Goal: Task Accomplishment & Management: Use online tool/utility

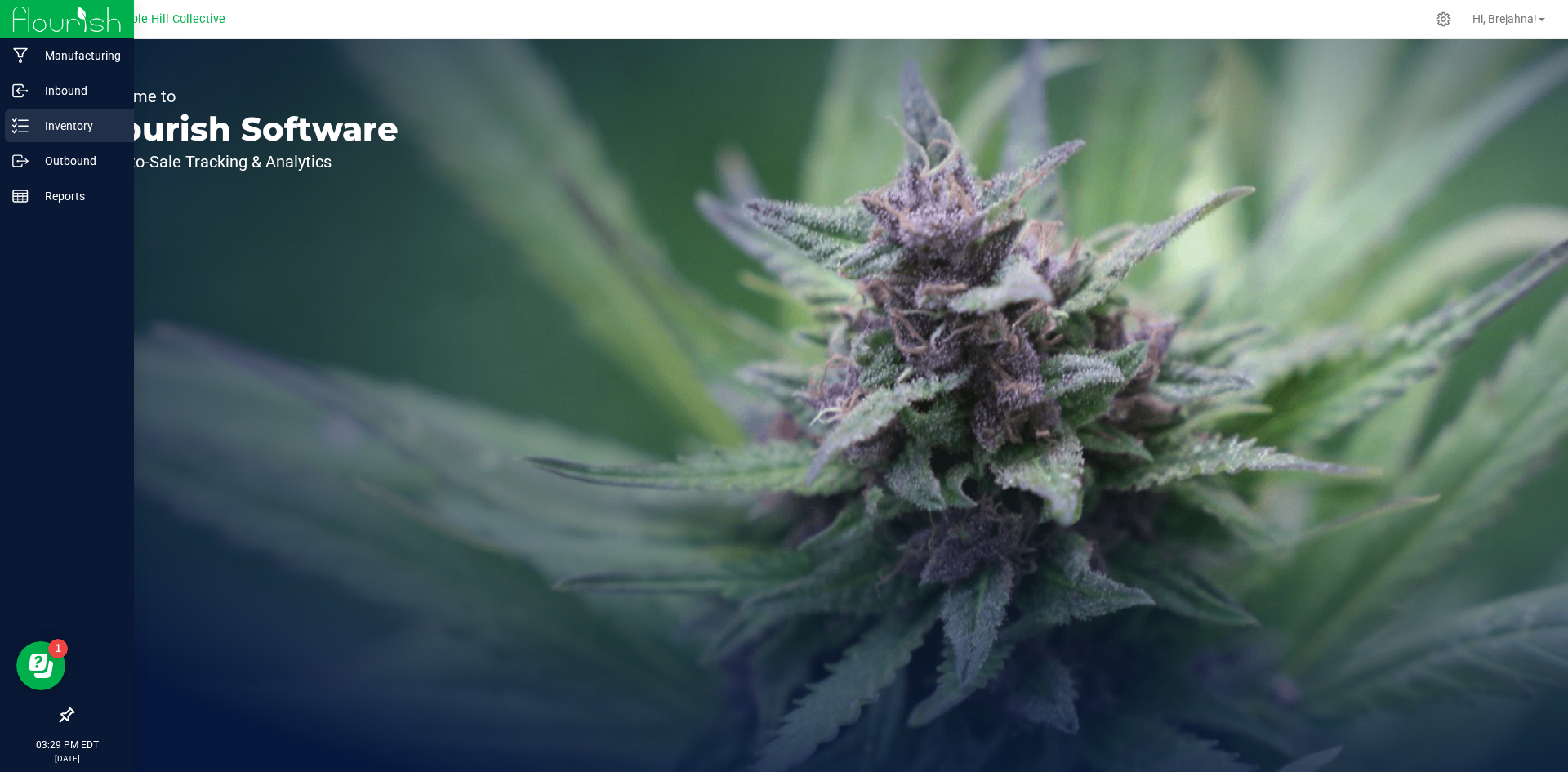
click at [70, 118] on p "Inventory" at bounding box center [77, 126] width 98 height 19
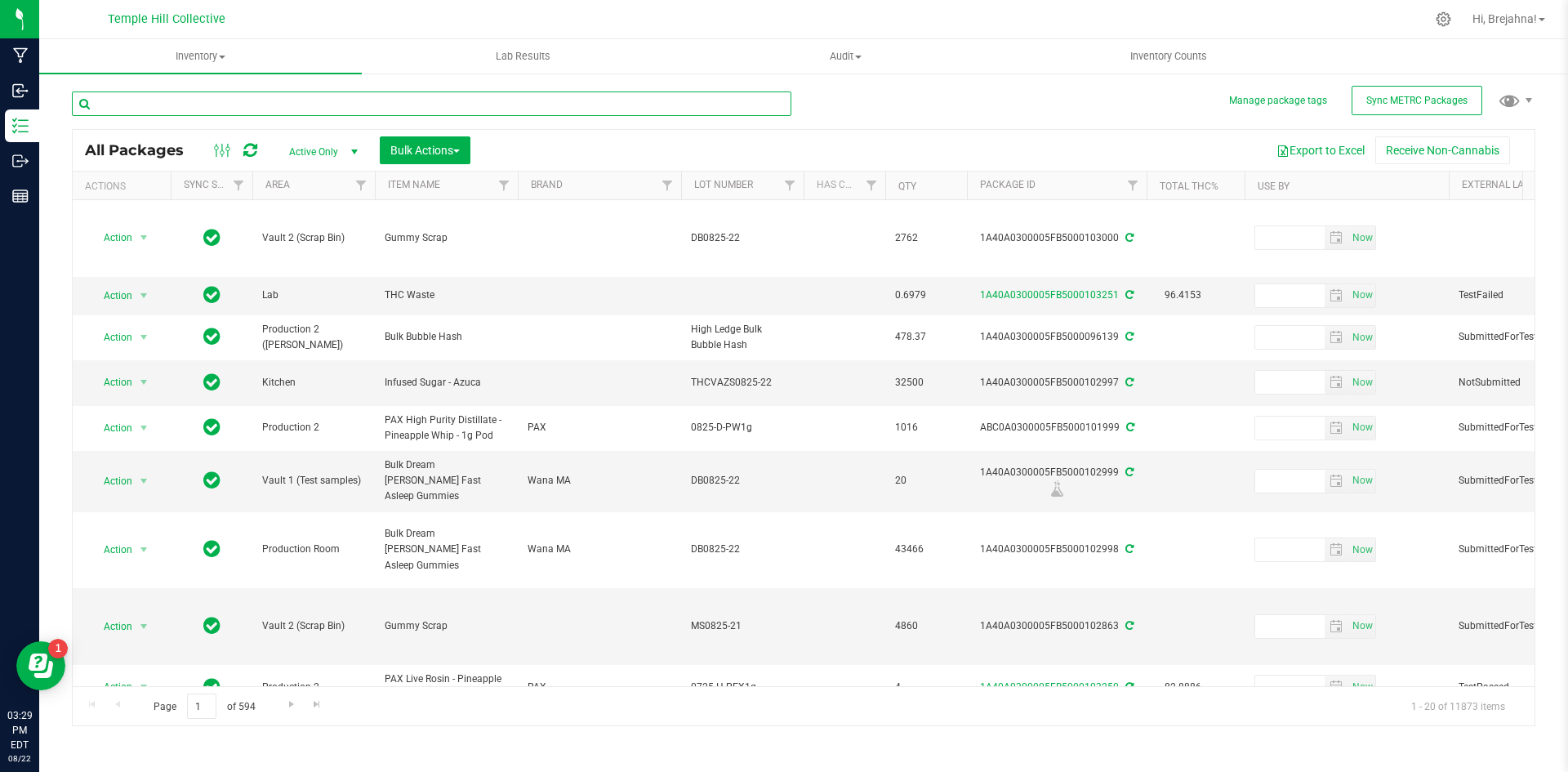
click at [144, 106] on input "text" at bounding box center [432, 104] width 720 height 25
type input "strawberry cough"
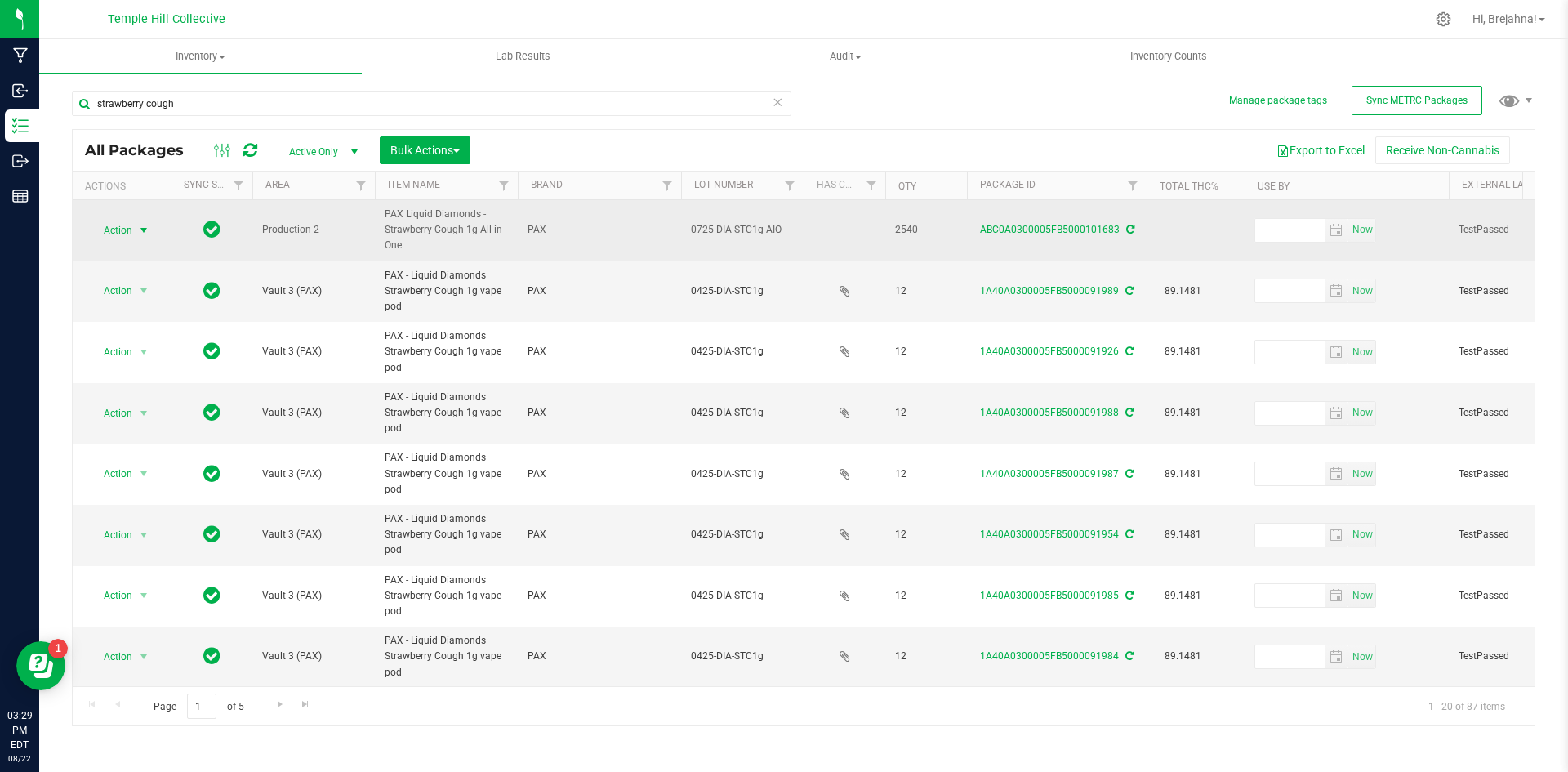
click at [141, 232] on span "select" at bounding box center [143, 230] width 13 height 13
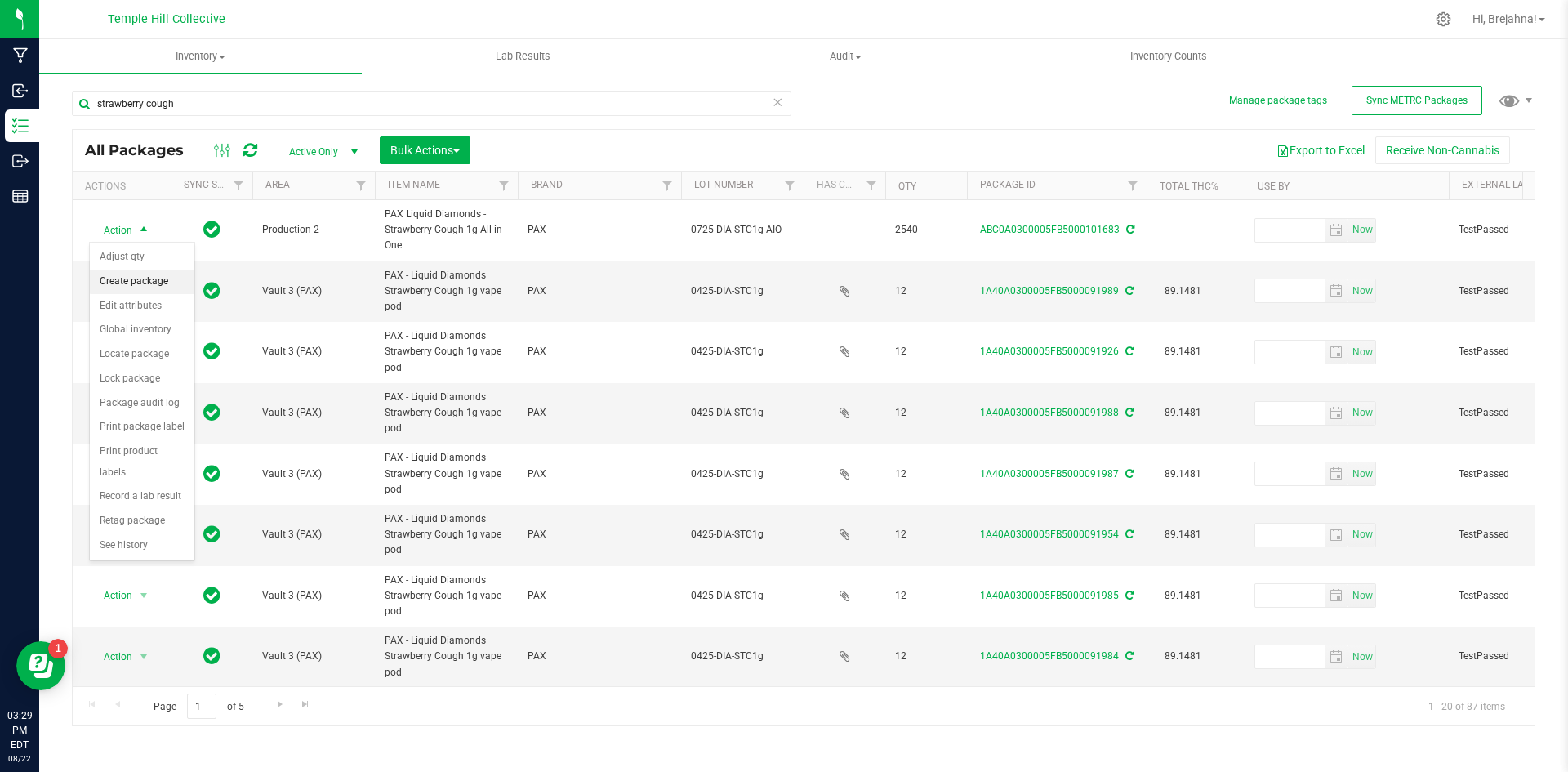
click at [151, 283] on li "Create package" at bounding box center [142, 282] width 105 height 25
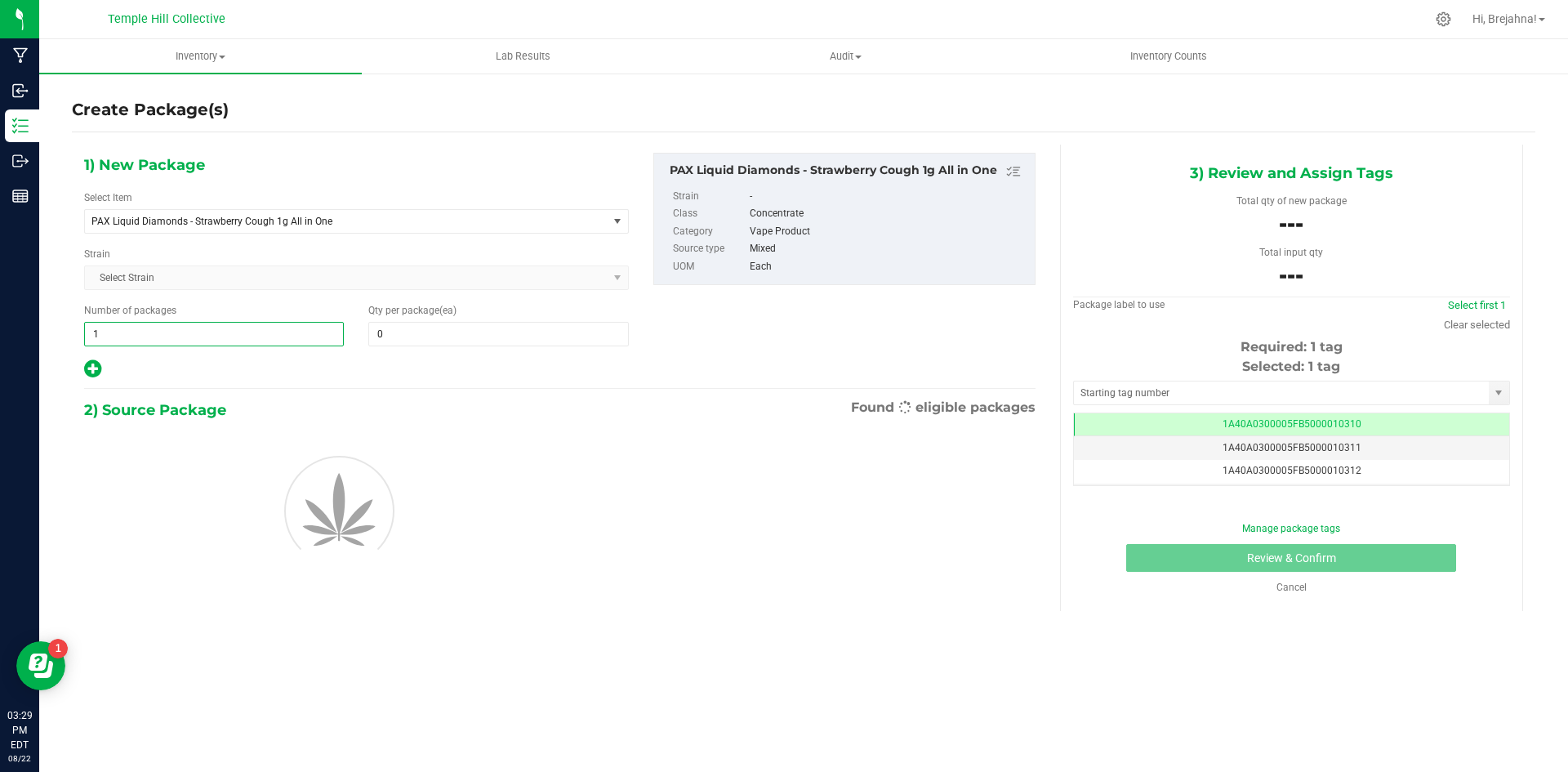
click at [251, 328] on span "1 1" at bounding box center [214, 335] width 260 height 25
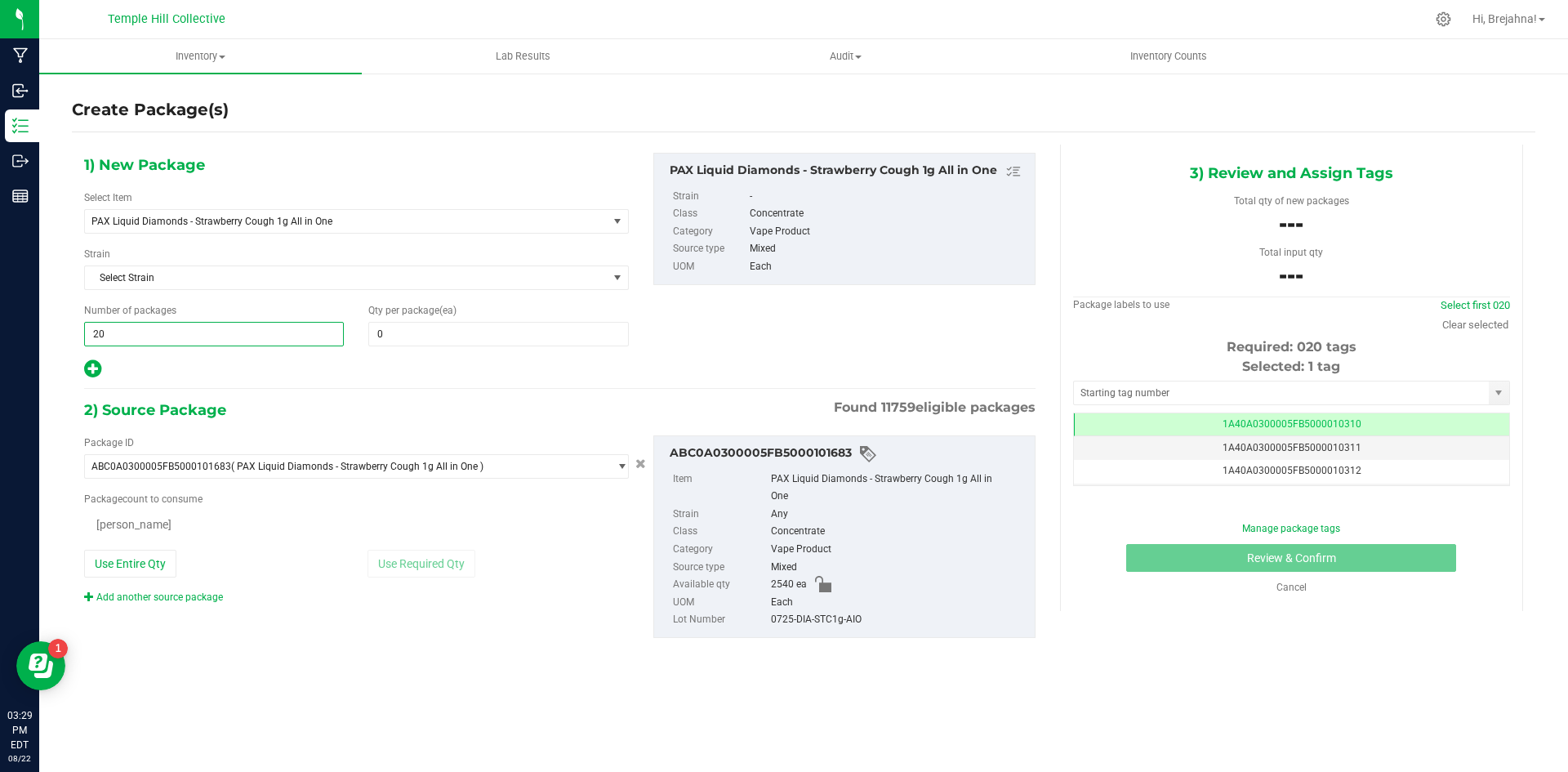
type input "2"
type input "160"
click at [407, 339] on span "0 0" at bounding box center [498, 335] width 260 height 25
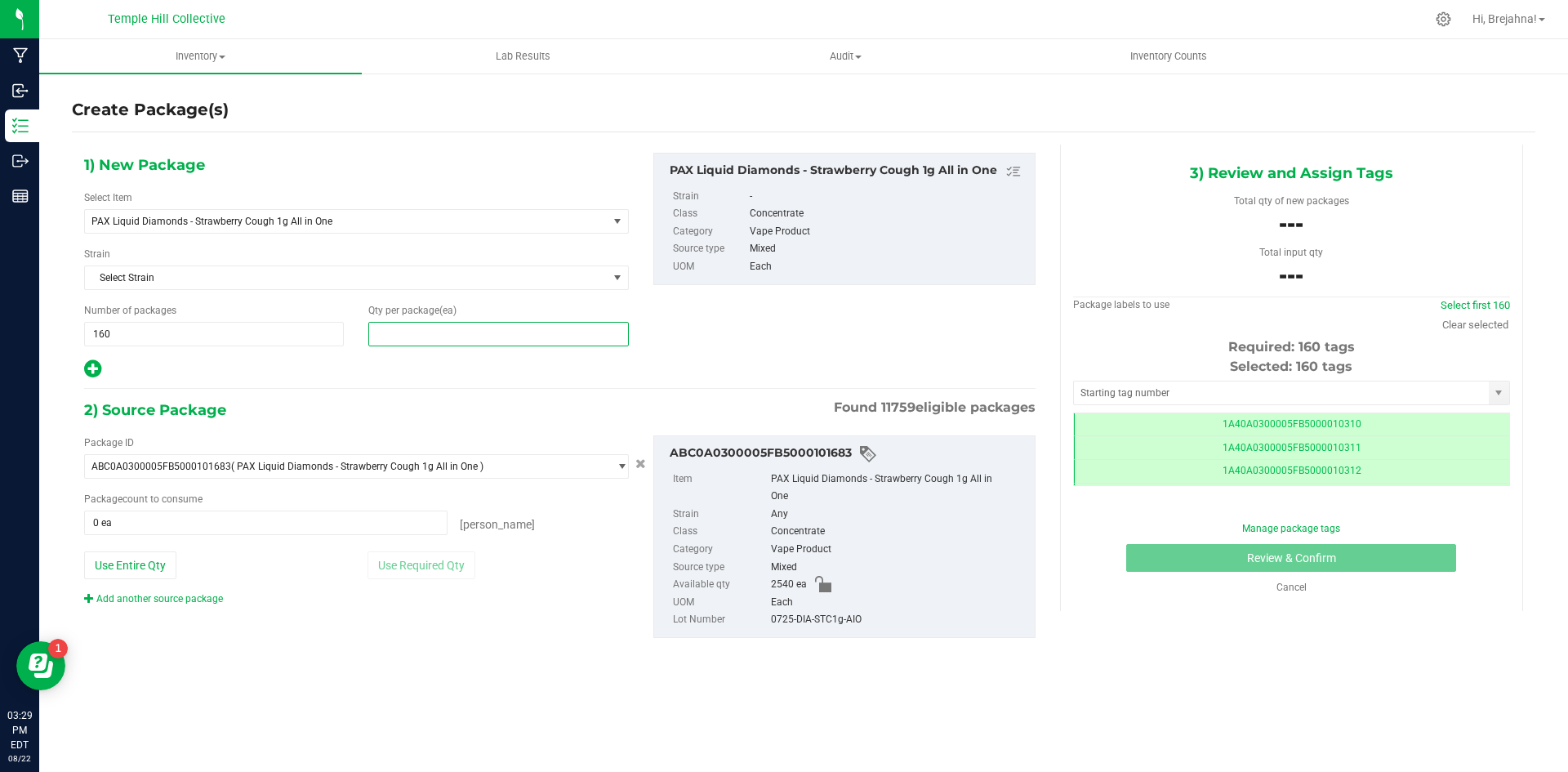
scroll to position [0, -1]
type input "12"
click at [333, 518] on span "0 ea 0" at bounding box center [266, 523] width 363 height 25
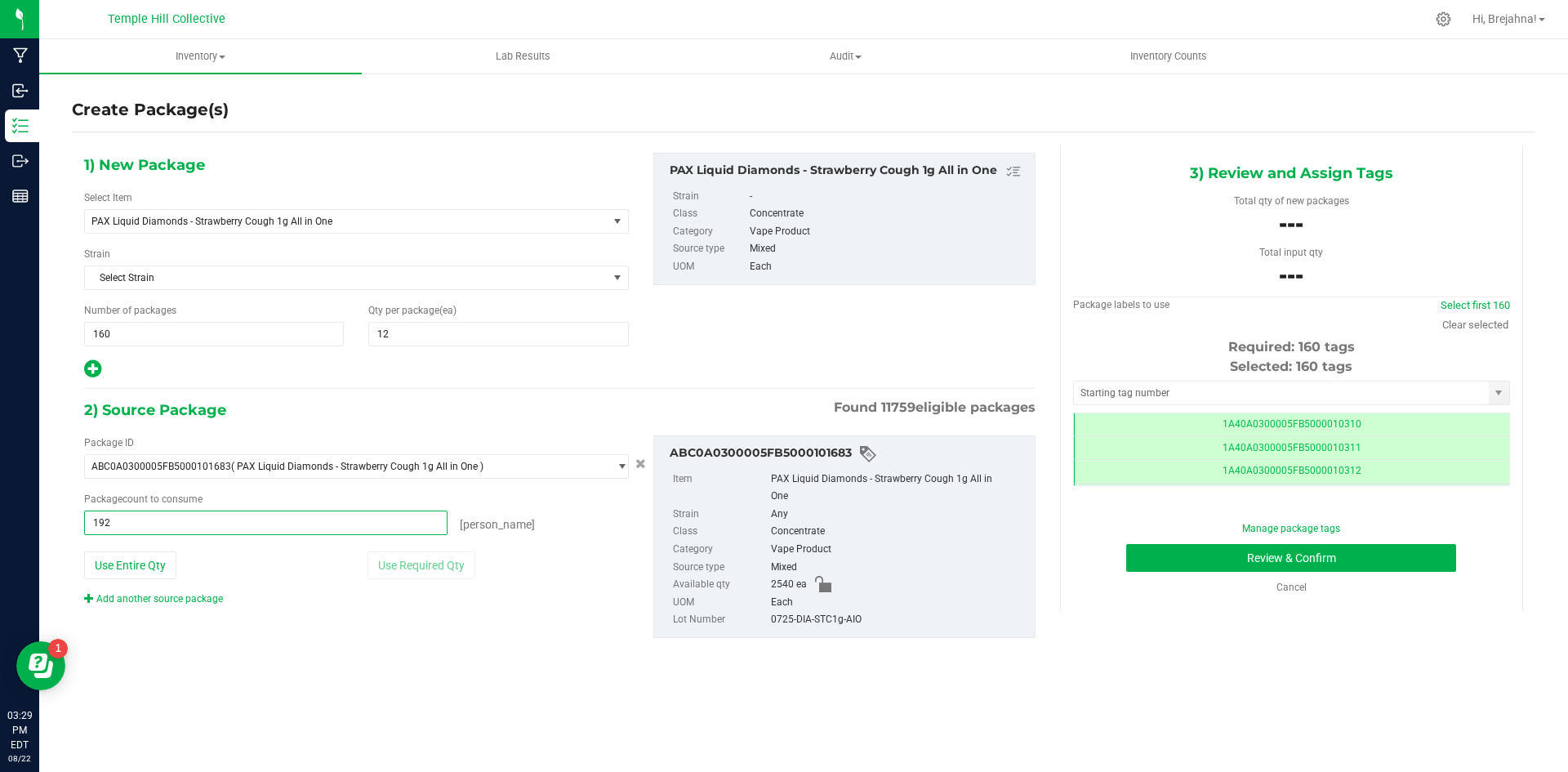
type input "1920"
type input "1920 ea"
drag, startPoint x: 859, startPoint y: 617, endPoint x: 771, endPoint y: 622, distance: 88.1
click at [771, 622] on div "0725-DIA-STC1g-AIO" at bounding box center [898, 620] width 256 height 18
copy div "0725-DIA-STC1g-AIO"
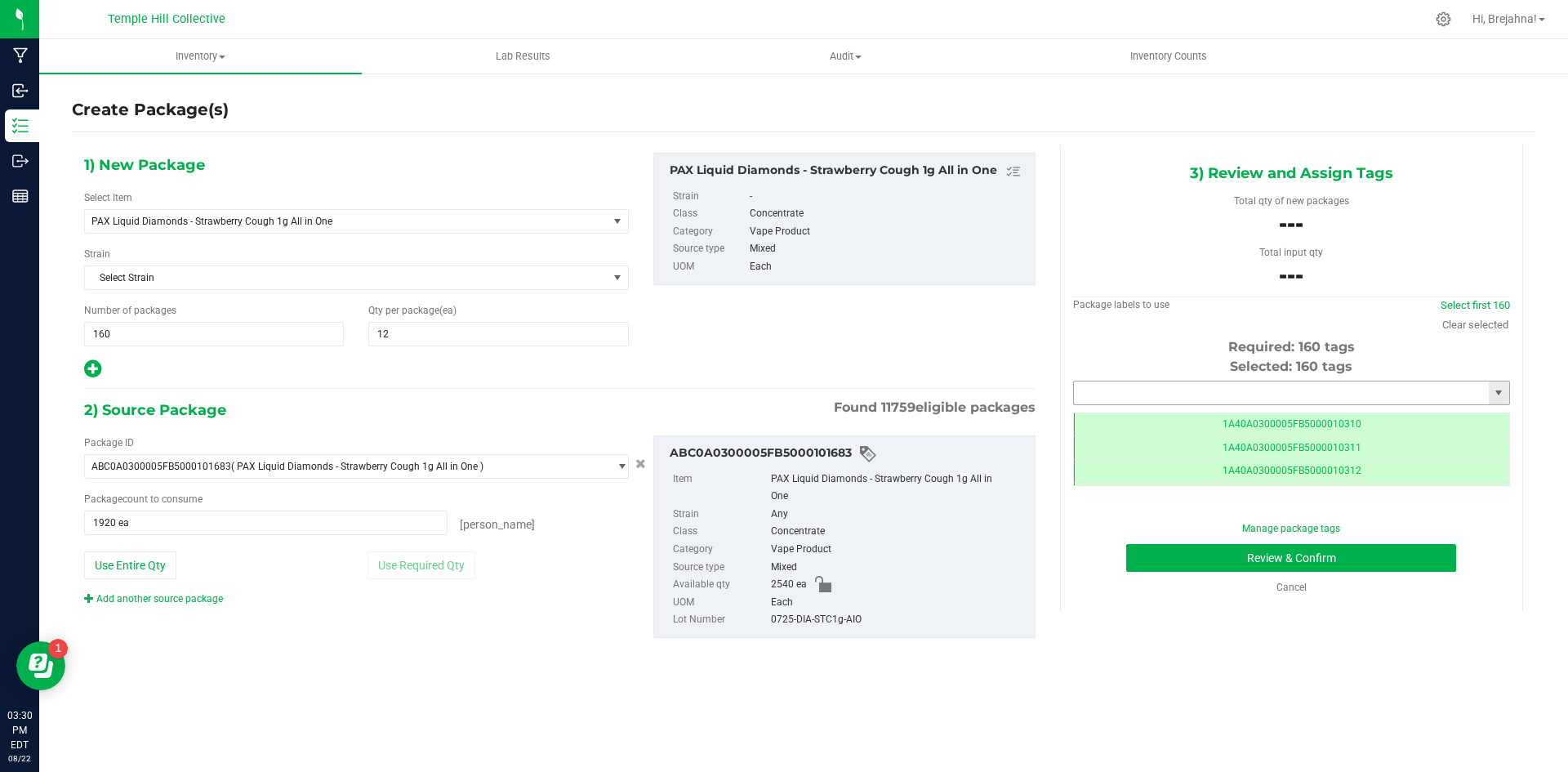
click at [1088, 392] on input "text" at bounding box center [1282, 393] width 415 height 23
click at [1142, 415] on li "1A40A0300005FB5000103252" at bounding box center [1292, 421] width 436 height 25
type input "1A40A0300005FB5000103252"
click at [1202, 557] on button "Review & Confirm" at bounding box center [1291, 558] width 330 height 28
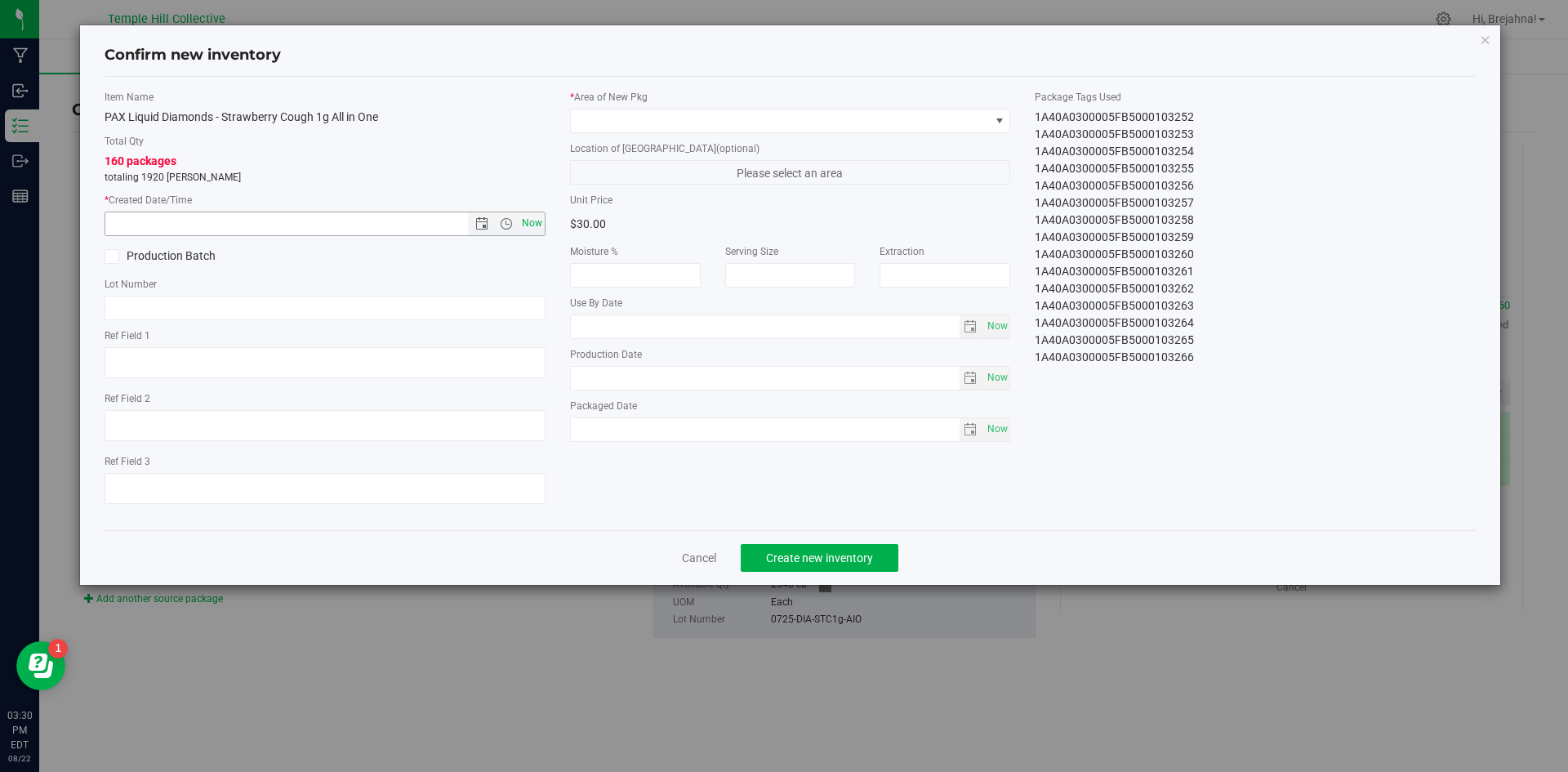
click at [542, 217] on span "Now" at bounding box center [531, 223] width 28 height 24
type input "[DATE] 3:30 PM"
paste input "0725-DIA-STC1g-AIO"
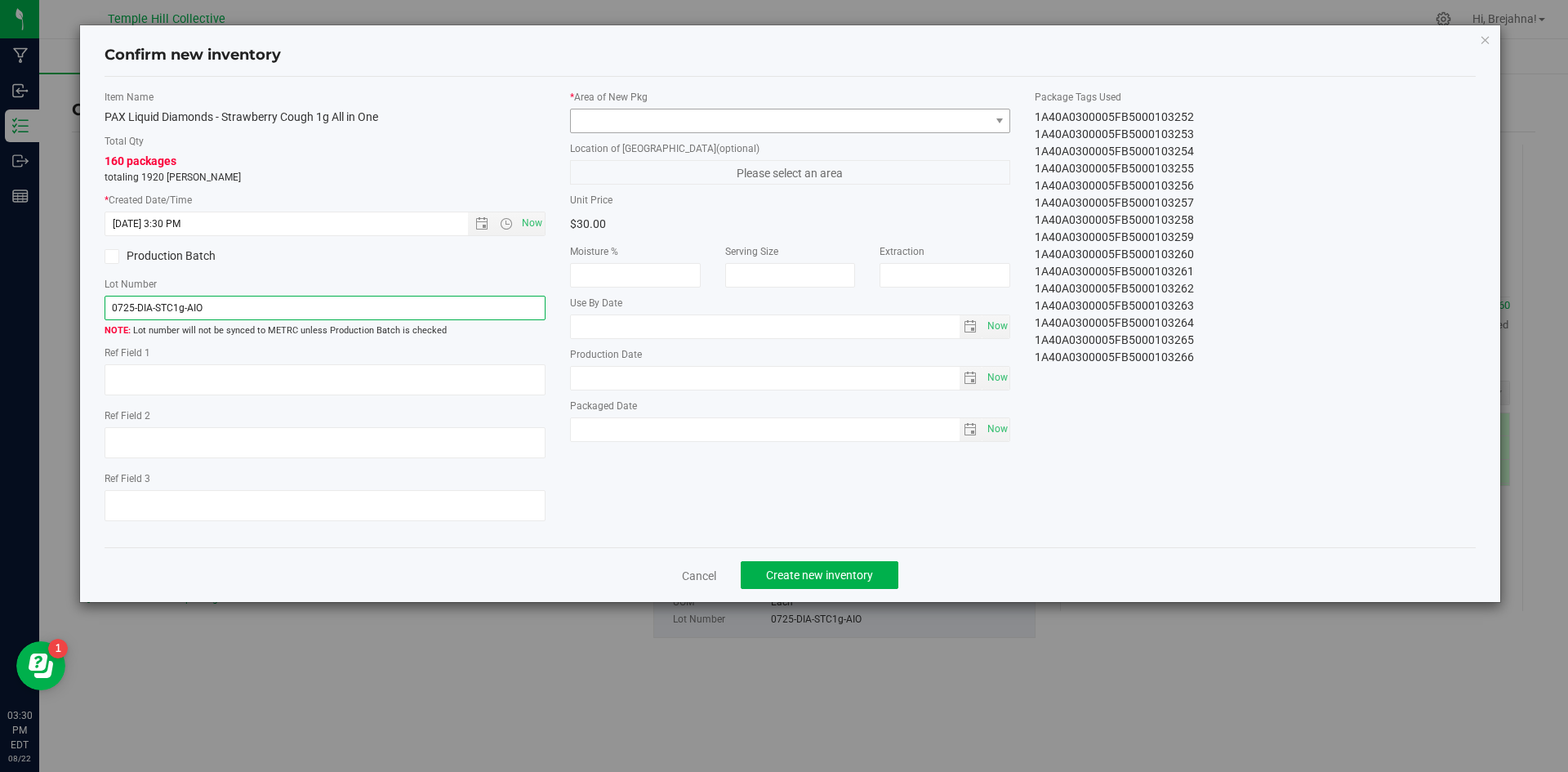
type input "0725-DIA-STC1g-AIO"
click at [736, 110] on span at bounding box center [780, 121] width 419 height 23
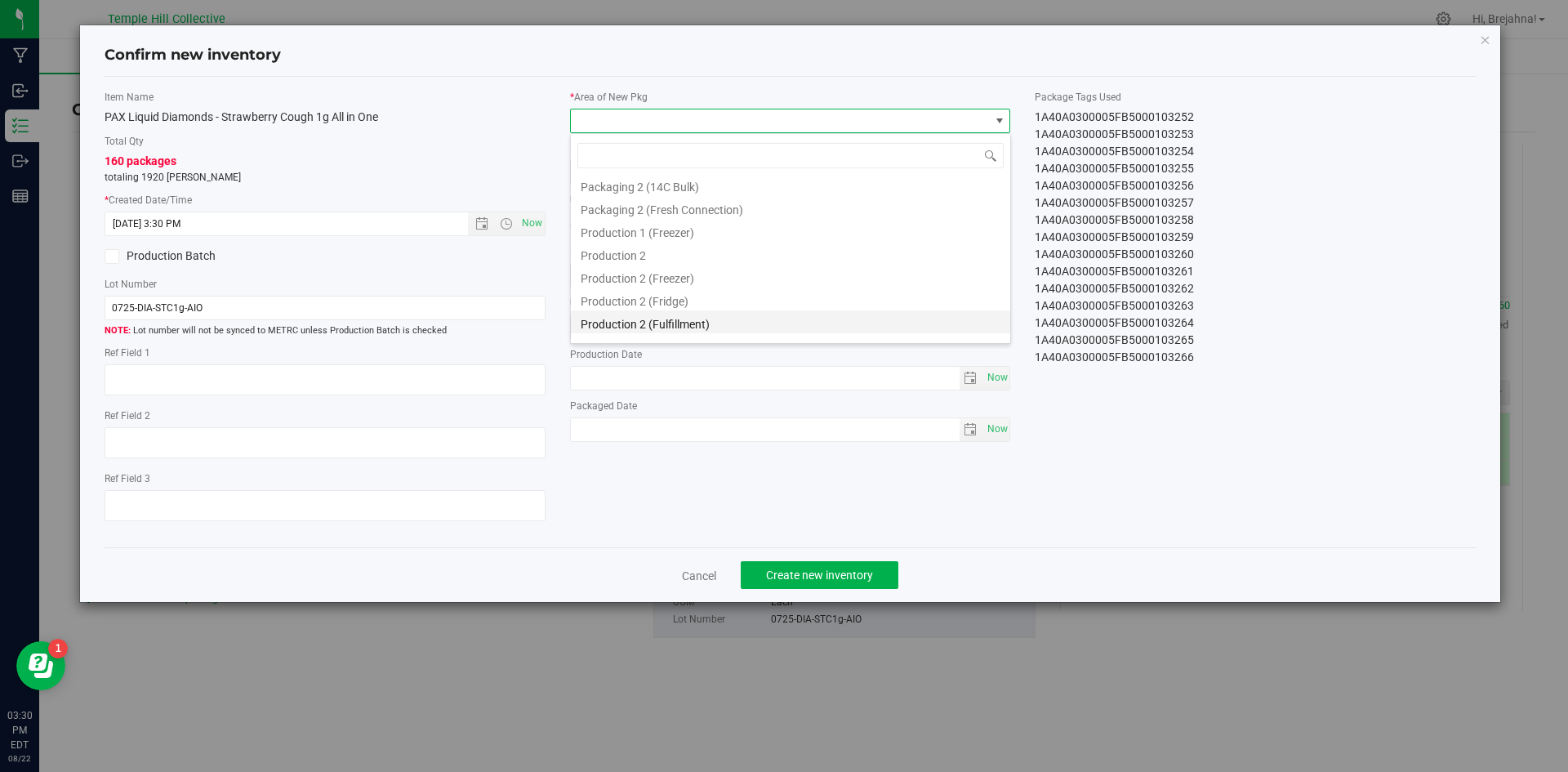
click at [729, 324] on li "Production 2 (Fulfillment)" at bounding box center [790, 322] width 439 height 23
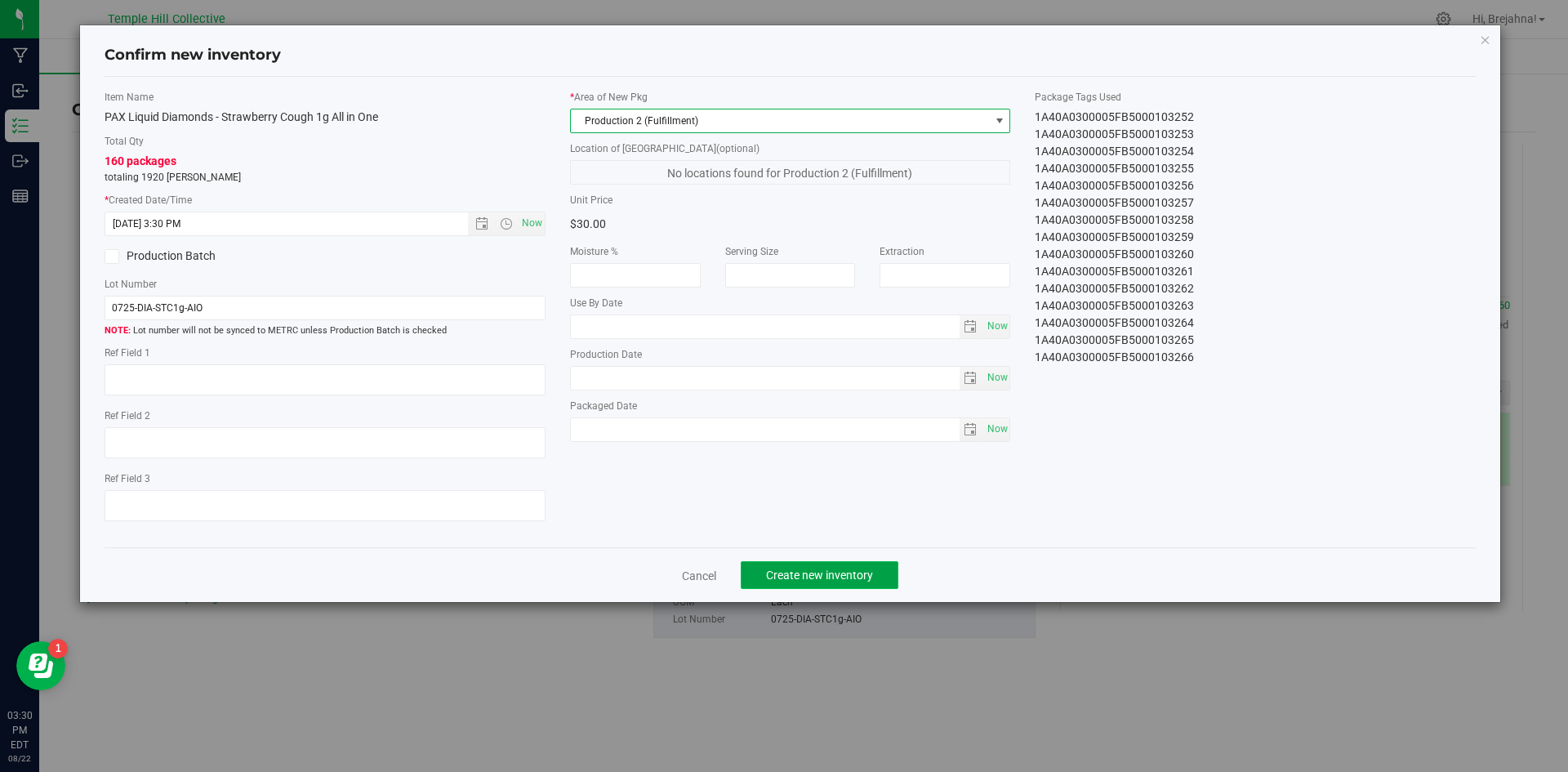
click at [847, 582] on span "Create new inventory" at bounding box center [820, 575] width 107 height 13
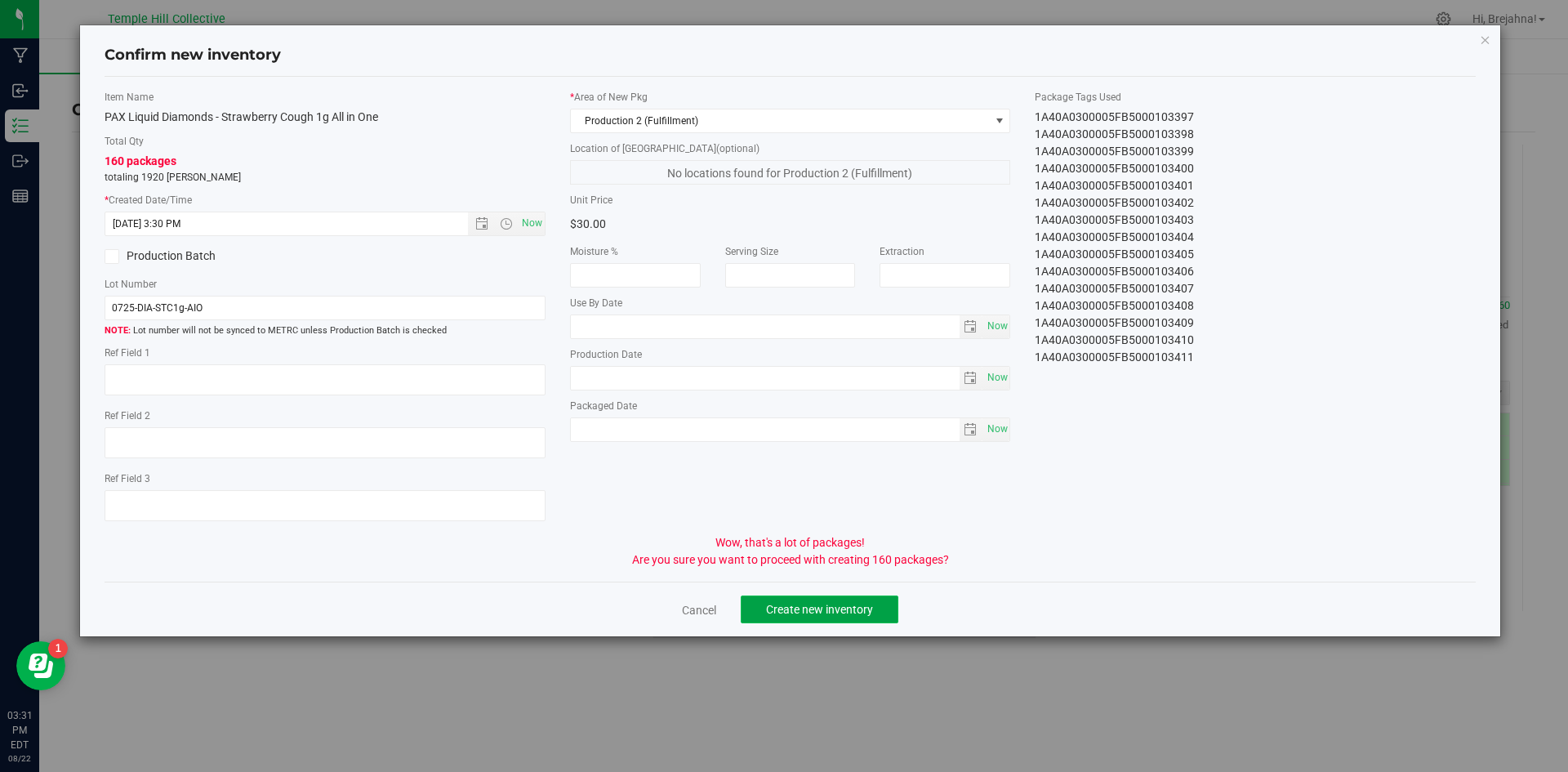
click at [867, 607] on span "Create new inventory" at bounding box center [820, 609] width 107 height 13
